Goal: Information Seeking & Learning: Learn about a topic

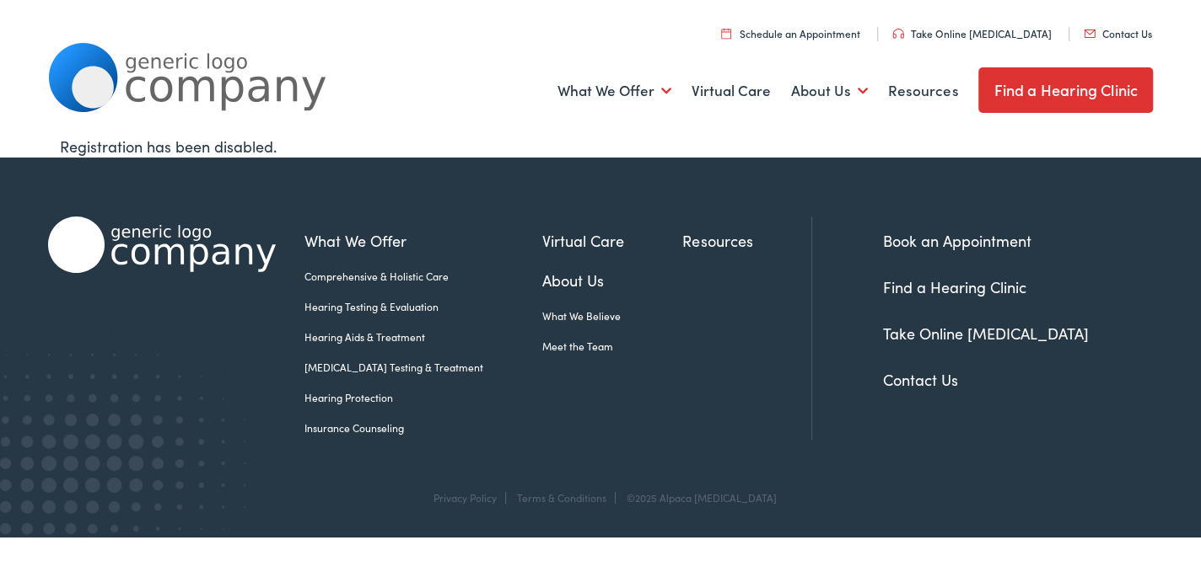
click at [378, 431] on link "Insurance Counseling" at bounding box center [423, 428] width 238 height 15
click at [786, 142] on div "Registration has been disabled." at bounding box center [600, 146] width 1081 height 23
